Goal: Find specific page/section: Find specific page/section

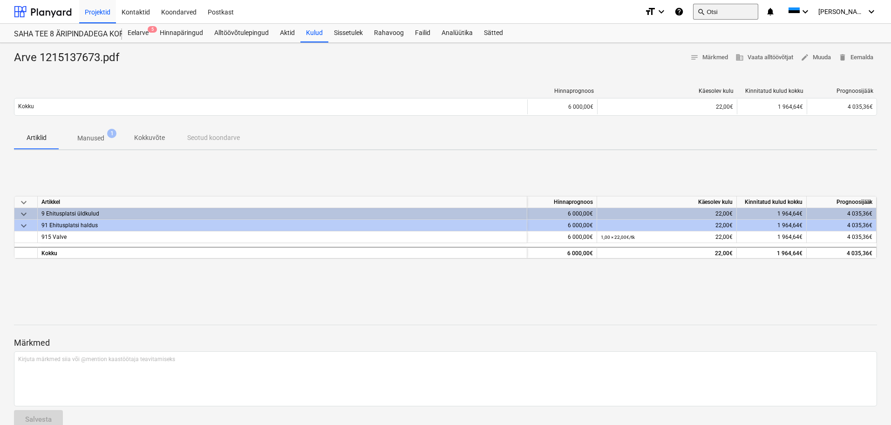
click at [759, 8] on button "search Otsi" at bounding box center [725, 12] width 65 height 16
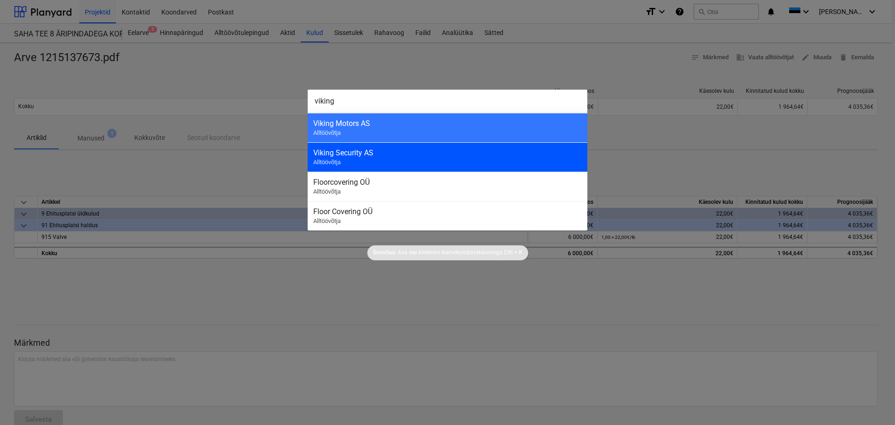
type input "viking"
click at [388, 153] on div "Viking Security AS" at bounding box center [447, 152] width 268 height 9
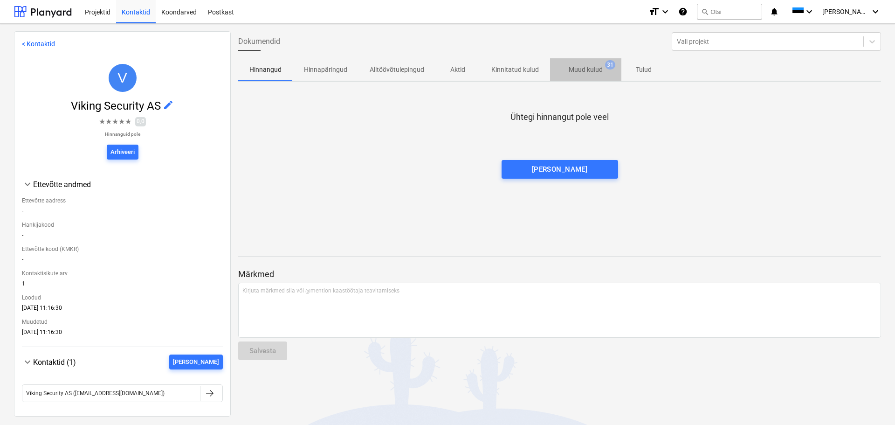
click at [586, 69] on p "Muud kulud" at bounding box center [586, 70] width 34 height 10
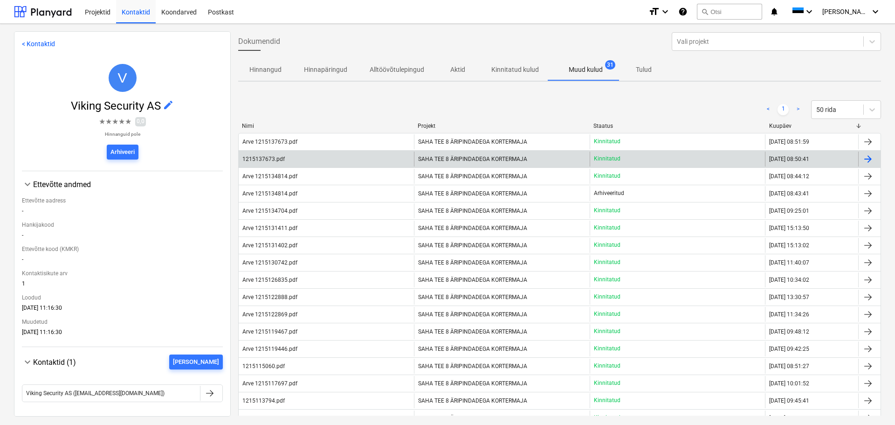
click at [273, 160] on div "1215137673.pdf" at bounding box center [263, 159] width 42 height 7
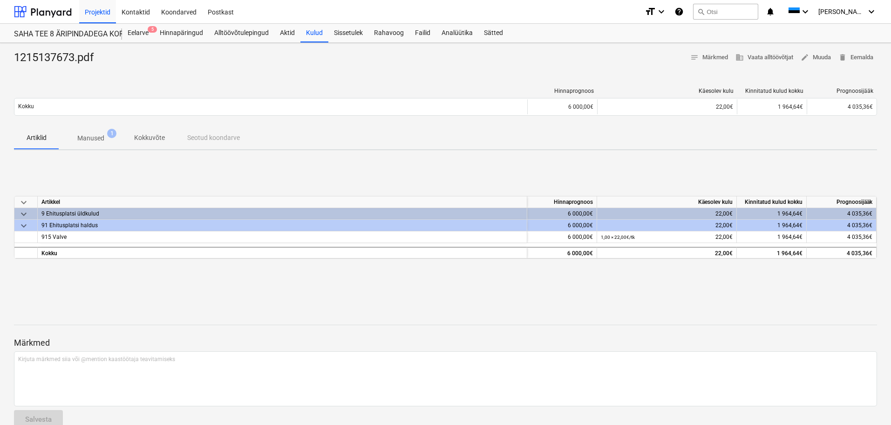
click at [96, 136] on p "Manused" at bounding box center [90, 138] width 27 height 10
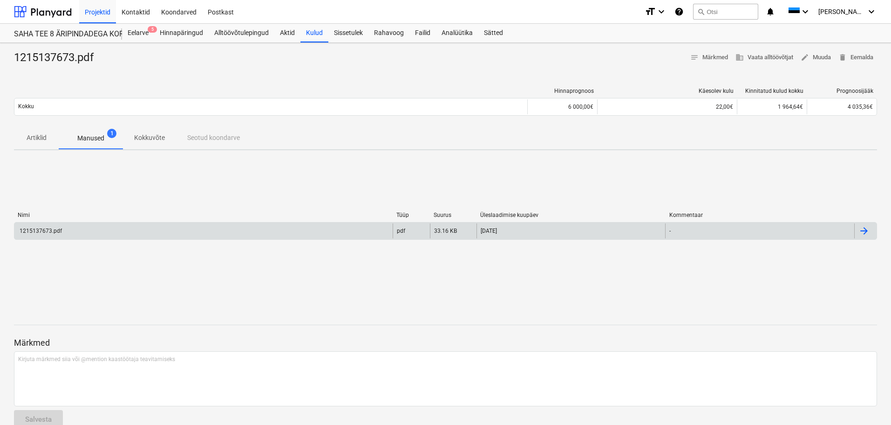
click at [74, 231] on div "1215137673.pdf" at bounding box center [203, 230] width 378 height 15
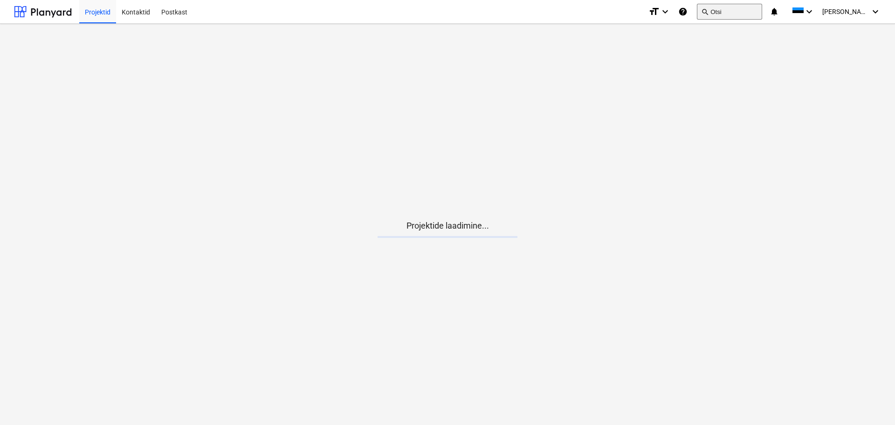
click at [750, 10] on button "search Otsi" at bounding box center [729, 12] width 65 height 16
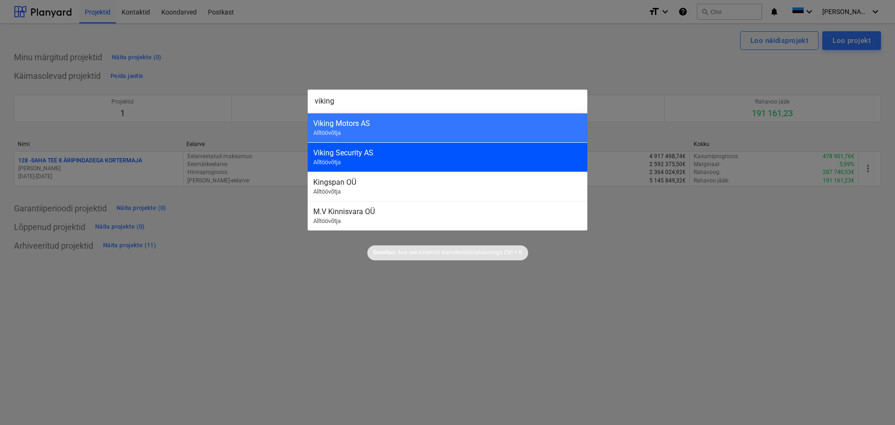
type input "viking"
click at [357, 164] on div "Viking Security AS Alltöövõtja" at bounding box center [448, 156] width 280 height 29
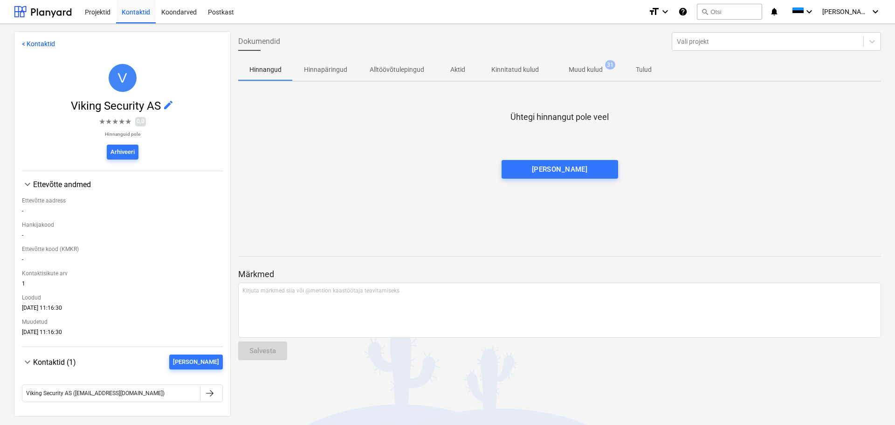
click at [592, 63] on span "Muud kulud 31" at bounding box center [585, 69] width 71 height 17
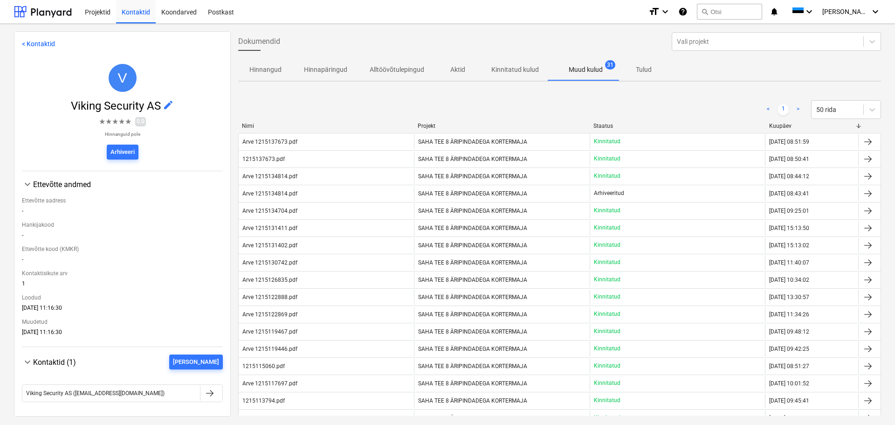
click at [782, 122] on div "< 1 > 50 rida" at bounding box center [559, 109] width 643 height 26
click at [772, 125] on div "Kuupäev" at bounding box center [812, 126] width 86 height 7
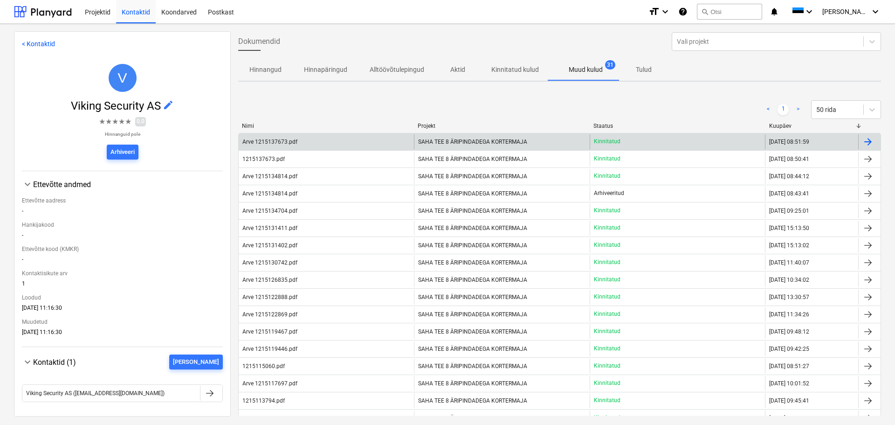
click at [425, 143] on span "SAHA TEE 8 ÄRIPINDADEGA KORTERMAJA" at bounding box center [472, 141] width 109 height 7
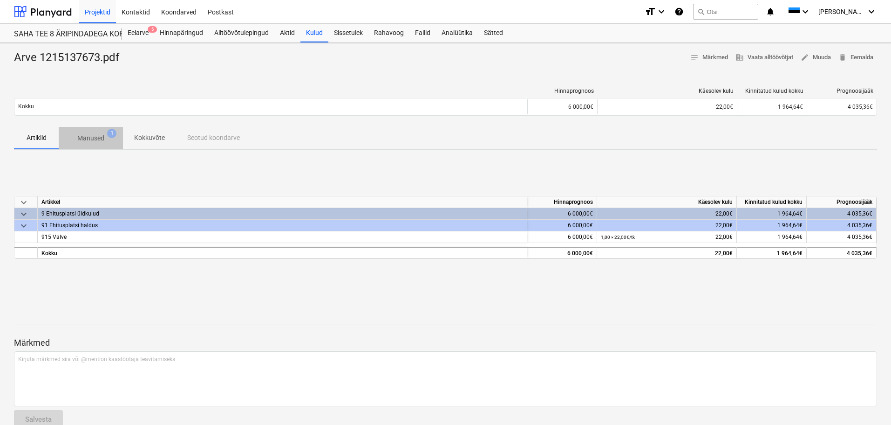
click at [99, 138] on p "Manused" at bounding box center [90, 138] width 27 height 10
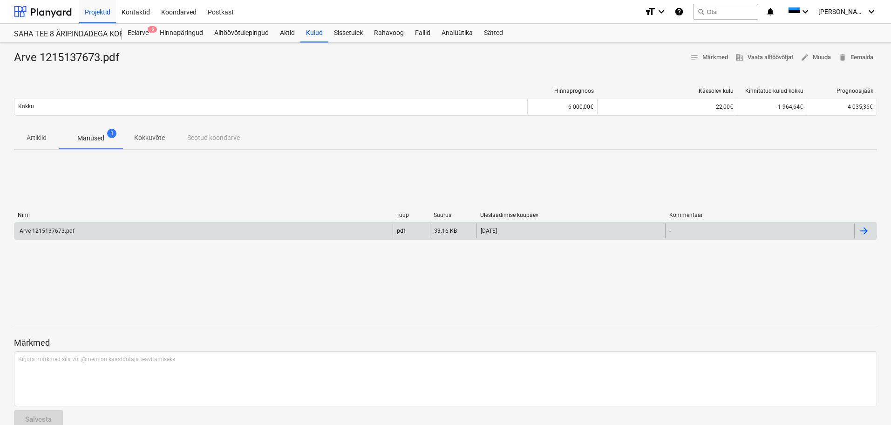
click at [85, 233] on div "Arve 1215137673.pdf" at bounding box center [203, 230] width 378 height 15
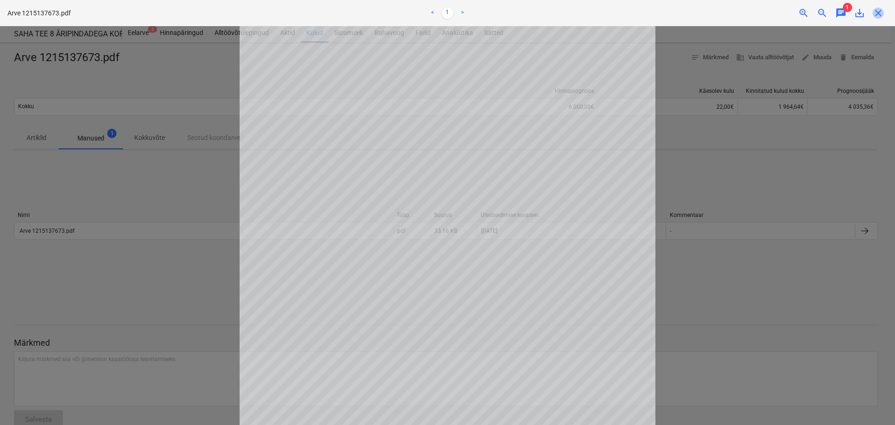
click at [878, 14] on span "close" at bounding box center [877, 12] width 11 height 11
